Goal: Check status: Check status

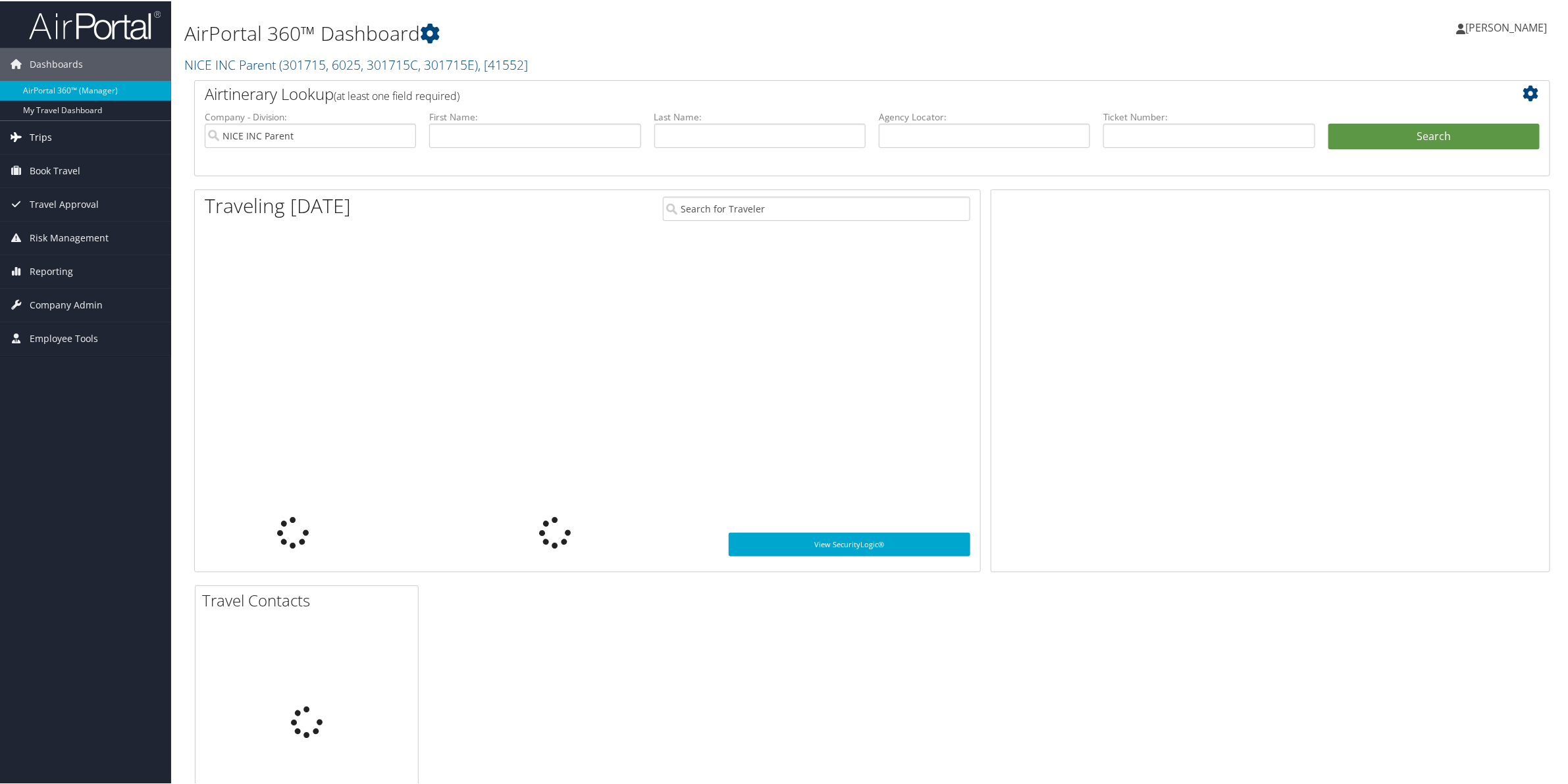
click at [38, 139] on span "Trips" at bounding box center [41, 136] width 23 height 33
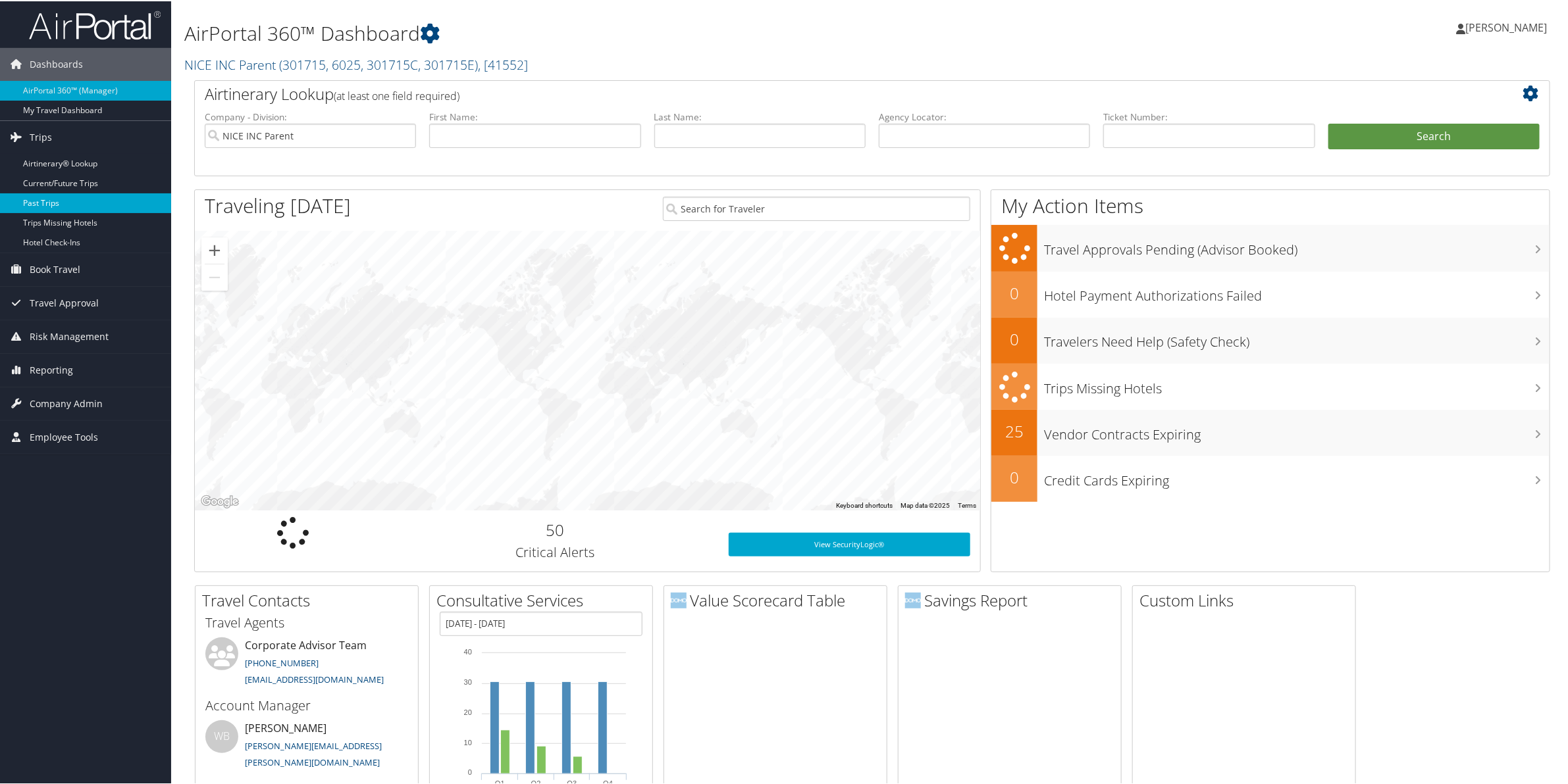
click at [41, 198] on link "Past Trips" at bounding box center [85, 202] width 171 height 20
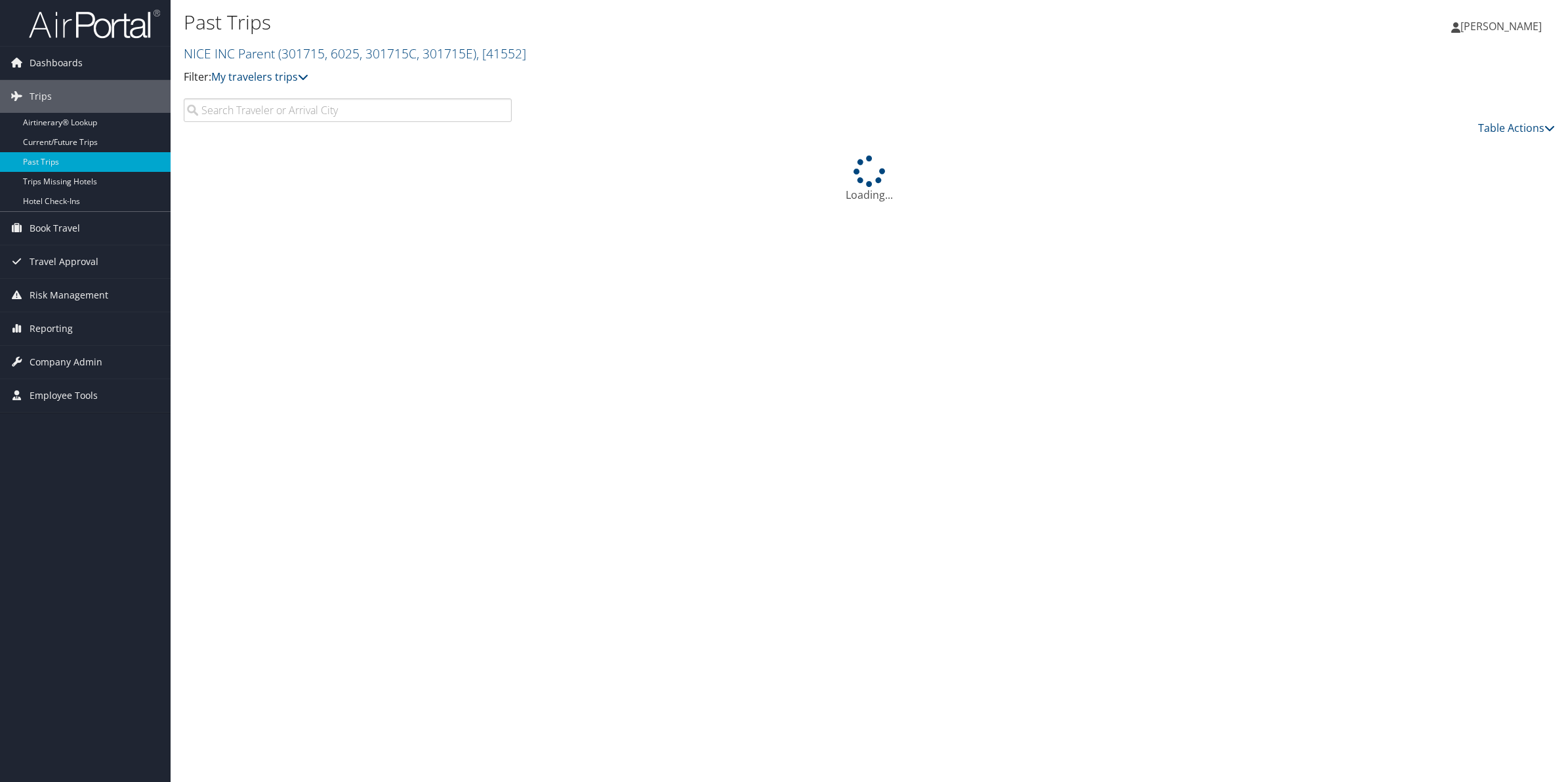
click at [245, 108] on input "search" at bounding box center [347, 110] width 328 height 24
type input "MENDEZ"
